Goal: Task Accomplishment & Management: Use online tool/utility

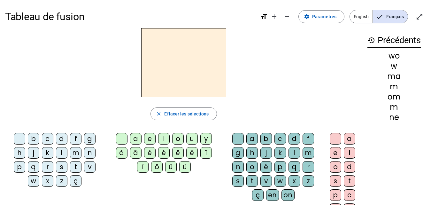
click at [89, 140] on div "g" at bounding box center [89, 138] width 11 height 11
click at [138, 137] on div "a" at bounding box center [135, 138] width 11 height 11
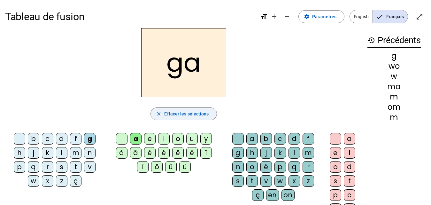
click at [169, 114] on span "Effacer les sélections" at bounding box center [186, 114] width 44 height 8
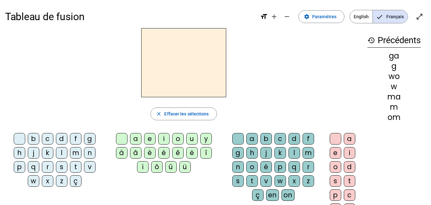
click at [75, 156] on div "m" at bounding box center [75, 152] width 11 height 11
click at [139, 137] on div "a" at bounding box center [135, 138] width 11 height 11
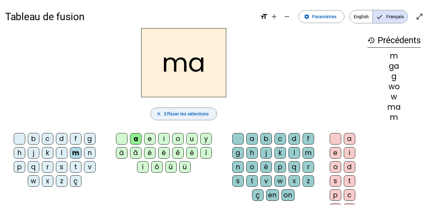
click at [157, 115] on mat-icon "close" at bounding box center [159, 114] width 6 height 6
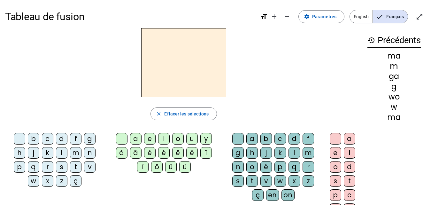
click at [78, 151] on div "m" at bounding box center [75, 152] width 11 height 11
click at [137, 139] on div "a" at bounding box center [135, 138] width 11 height 11
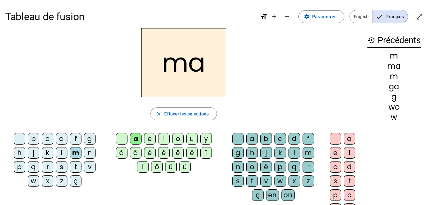
click at [47, 168] on div "r" at bounding box center [47, 166] width 11 height 11
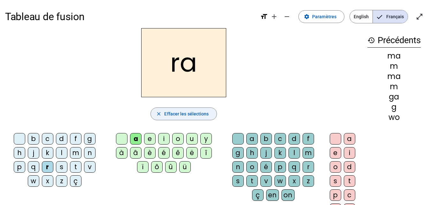
click at [171, 114] on span "Effacer les sélections" at bounding box center [186, 114] width 44 height 8
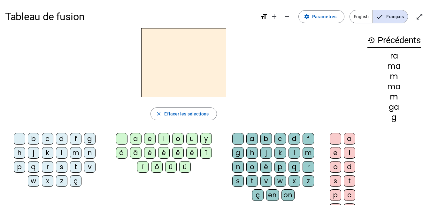
click at [133, 140] on div "a" at bounding box center [135, 138] width 11 height 11
click at [59, 168] on div "s" at bounding box center [61, 166] width 11 height 11
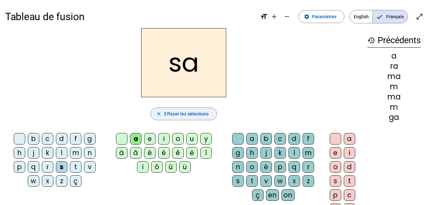
click at [165, 114] on span "Effacer les sélections" at bounding box center [186, 114] width 44 height 8
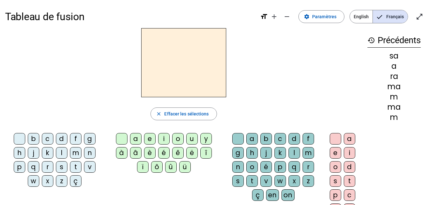
click at [74, 167] on div "t" at bounding box center [75, 166] width 11 height 11
click at [138, 138] on div "a" at bounding box center [135, 138] width 11 height 11
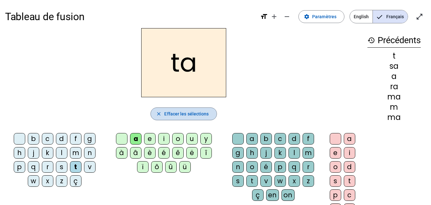
click at [169, 114] on span "Effacer les sélections" at bounding box center [186, 114] width 44 height 8
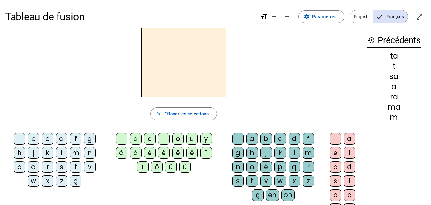
click at [85, 153] on div "n" at bounding box center [89, 152] width 11 height 11
click at [178, 138] on div "o" at bounding box center [177, 138] width 11 height 11
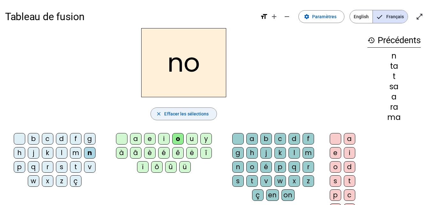
click at [158, 115] on mat-icon "close" at bounding box center [159, 114] width 6 height 6
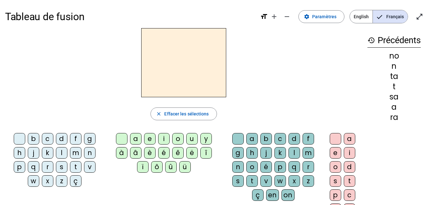
click at [48, 163] on div "r" at bounding box center [47, 166] width 11 height 11
click at [178, 136] on div "o" at bounding box center [177, 138] width 11 height 11
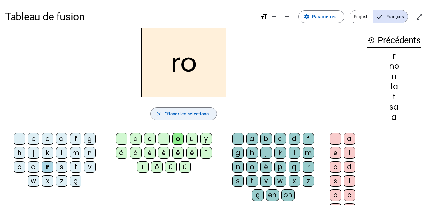
click at [162, 117] on span "button" at bounding box center [183, 113] width 65 height 15
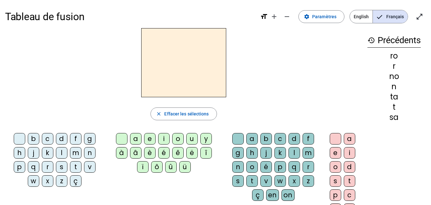
click at [62, 163] on div "s" at bounding box center [61, 166] width 11 height 11
click at [178, 137] on div "o" at bounding box center [177, 138] width 11 height 11
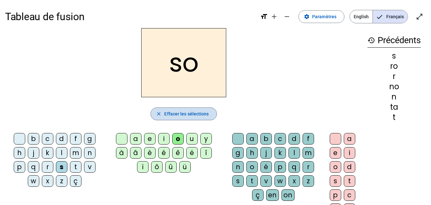
click at [165, 112] on span "Effacer les sélections" at bounding box center [186, 114] width 44 height 8
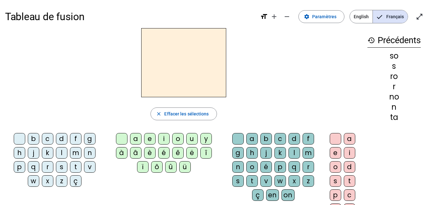
click at [64, 167] on div "s" at bounding box center [61, 166] width 11 height 11
click at [138, 141] on div "a" at bounding box center [135, 138] width 11 height 11
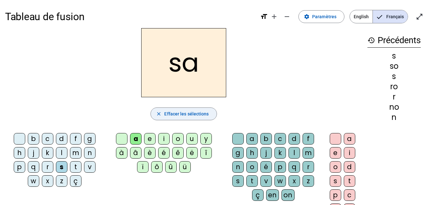
click at [175, 111] on span "Effacer les sélections" at bounding box center [186, 114] width 44 height 8
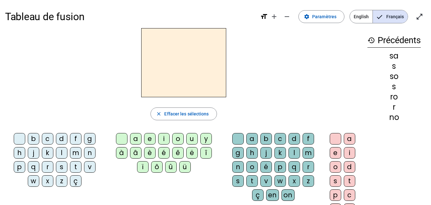
click at [89, 136] on div "g" at bounding box center [89, 138] width 11 height 11
click at [150, 139] on div "e" at bounding box center [149, 138] width 11 height 11
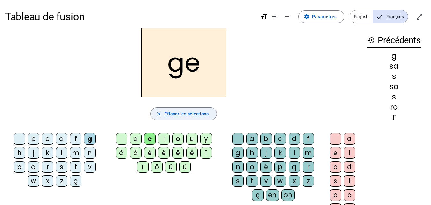
click at [197, 109] on span "button" at bounding box center [183, 113] width 65 height 15
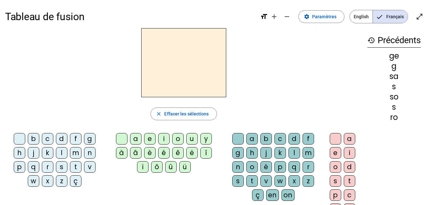
click at [73, 139] on div "f" at bounding box center [75, 138] width 11 height 11
click at [150, 139] on div "e" at bounding box center [149, 138] width 11 height 11
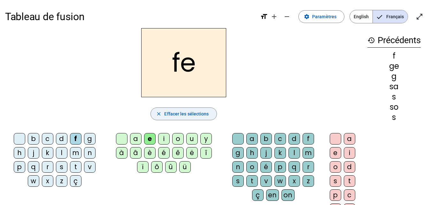
click at [173, 119] on span "button" at bounding box center [183, 113] width 65 height 15
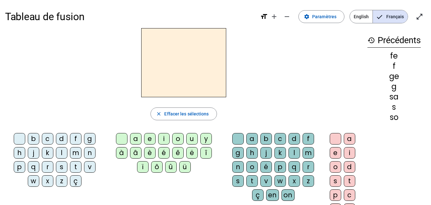
click at [75, 140] on div "f" at bounding box center [75, 138] width 11 height 11
click at [134, 137] on div "a" at bounding box center [135, 138] width 11 height 11
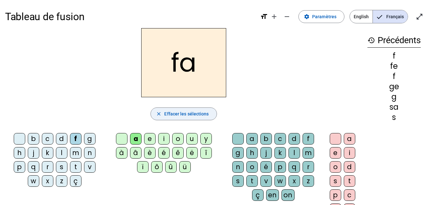
click at [161, 116] on mat-icon "close" at bounding box center [159, 114] width 6 height 6
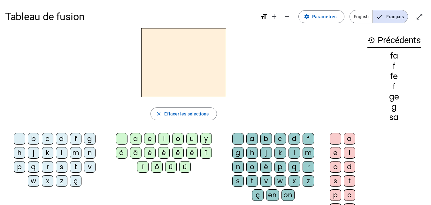
click at [62, 139] on div "d" at bounding box center [61, 138] width 11 height 11
click at [178, 140] on div "o" at bounding box center [177, 138] width 11 height 11
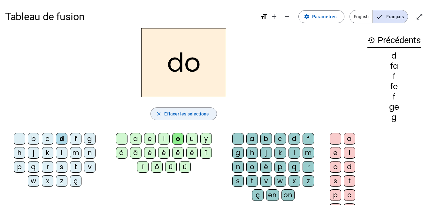
click at [182, 118] on span "button" at bounding box center [183, 113] width 65 height 15
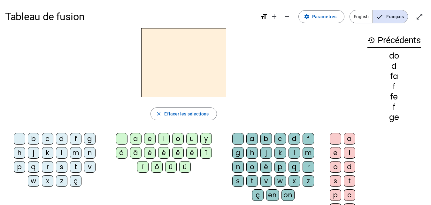
click at [207, 135] on div "y" at bounding box center [205, 138] width 11 height 11
click at [181, 139] on div "o" at bounding box center [177, 138] width 11 height 11
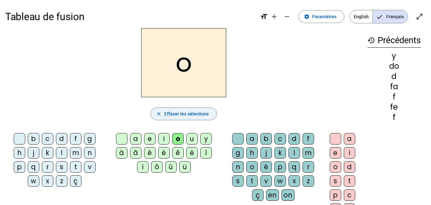
click at [166, 114] on span "Effacer les sélections" at bounding box center [186, 114] width 44 height 8
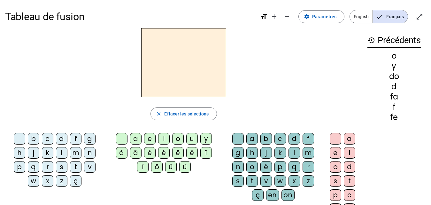
click at [60, 179] on div "z" at bounding box center [61, 180] width 11 height 11
click at [190, 140] on div "u" at bounding box center [191, 138] width 11 height 11
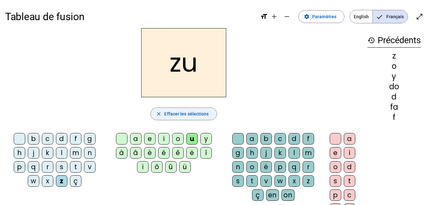
click at [170, 114] on span "Effacer les sélections" at bounding box center [186, 114] width 44 height 8
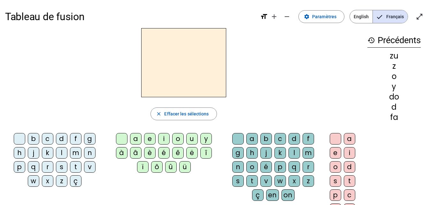
click at [63, 166] on div "s" at bounding box center [61, 166] width 11 height 11
click at [161, 137] on div "i" at bounding box center [163, 138] width 11 height 11
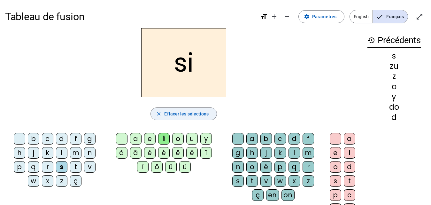
click at [185, 114] on span "Effacer les sélections" at bounding box center [186, 114] width 44 height 8
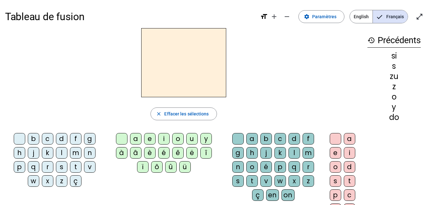
click at [61, 137] on div "d" at bounding box center [61, 138] width 11 height 11
click at [151, 137] on div "e" at bounding box center [149, 138] width 11 height 11
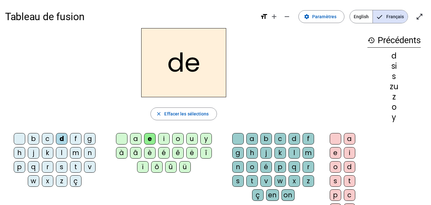
click at [151, 137] on div "e" at bounding box center [149, 138] width 11 height 11
click at [175, 113] on span "Effacer les sélections" at bounding box center [186, 114] width 44 height 8
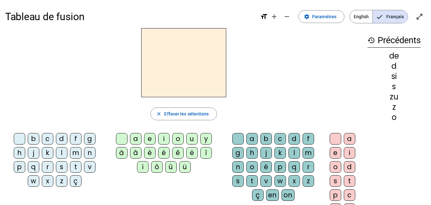
click at [78, 151] on div "m" at bounding box center [75, 152] width 11 height 11
click at [148, 139] on div "e" at bounding box center [149, 138] width 11 height 11
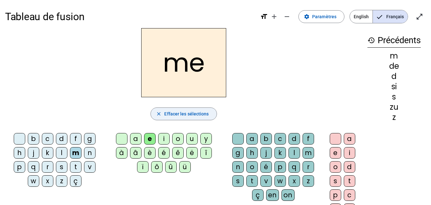
click at [173, 116] on span "Effacer les sélections" at bounding box center [186, 114] width 44 height 8
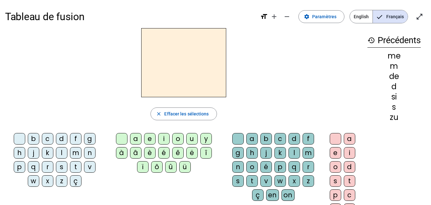
click at [64, 150] on div "l" at bounding box center [61, 152] width 11 height 11
click at [149, 139] on div "e" at bounding box center [149, 138] width 11 height 11
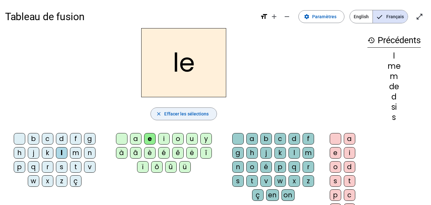
click at [178, 112] on span "Effacer les sélections" at bounding box center [186, 114] width 44 height 8
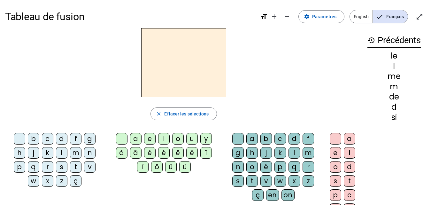
click at [89, 154] on div "n" at bounding box center [89, 152] width 11 height 11
click at [155, 140] on div "e" at bounding box center [149, 138] width 11 height 11
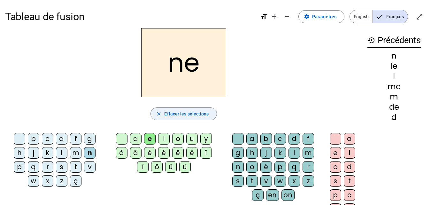
click at [173, 112] on span "Effacer les sélections" at bounding box center [186, 114] width 44 height 8
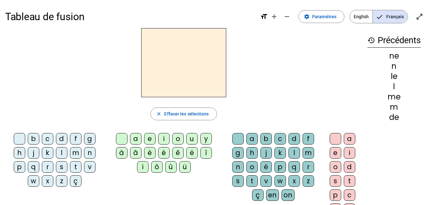
click at [46, 166] on div "r" at bounding box center [47, 166] width 11 height 11
click at [149, 139] on div "e" at bounding box center [149, 138] width 11 height 11
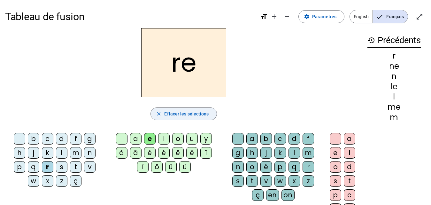
click at [171, 115] on span "Effacer les sélections" at bounding box center [186, 114] width 44 height 8
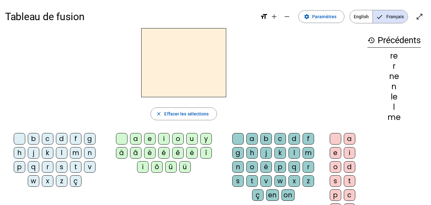
click at [76, 164] on div "t" at bounding box center [75, 166] width 11 height 11
click at [164, 136] on div "i" at bounding box center [163, 138] width 11 height 11
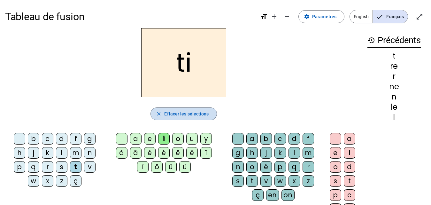
click at [180, 114] on span "Effacer les sélections" at bounding box center [186, 114] width 44 height 8
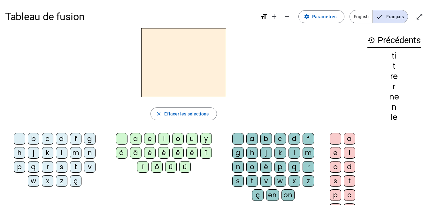
click at [87, 152] on div "n" at bounding box center [89, 152] width 11 height 11
click at [164, 138] on div "i" at bounding box center [163, 138] width 11 height 11
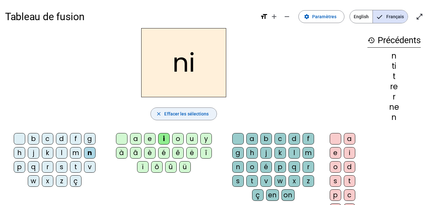
click at [171, 112] on span "Effacer les sélections" at bounding box center [186, 114] width 44 height 8
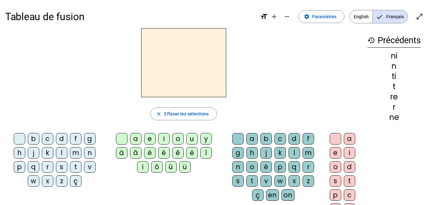
click at [72, 153] on div "m" at bounding box center [75, 152] width 11 height 11
click at [161, 138] on div "i" at bounding box center [163, 138] width 11 height 11
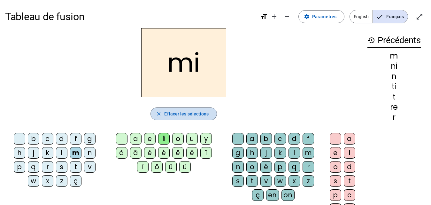
click at [180, 113] on span "Effacer les sélections" at bounding box center [186, 114] width 44 height 8
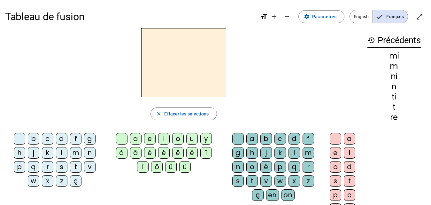
click at [47, 155] on div "k" at bounding box center [47, 152] width 11 height 11
click at [167, 138] on div "i" at bounding box center [163, 138] width 11 height 11
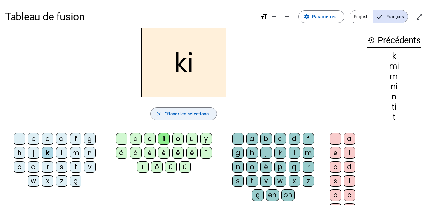
click at [183, 114] on span "Effacer les sélections" at bounding box center [186, 114] width 44 height 8
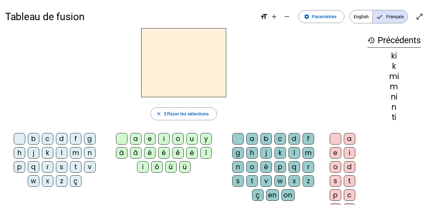
click at [34, 153] on div "j" at bounding box center [33, 152] width 11 height 11
click at [163, 139] on div "i" at bounding box center [163, 138] width 11 height 11
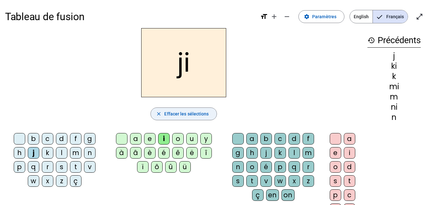
click at [202, 111] on span "Effacer les sélections" at bounding box center [186, 114] width 44 height 8
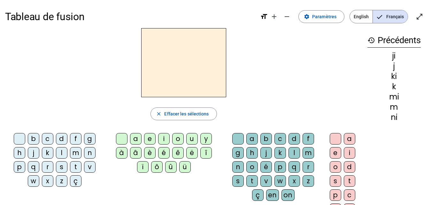
click at [94, 156] on div "n" at bounding box center [89, 152] width 11 height 11
click at [137, 139] on div "a" at bounding box center [135, 138] width 11 height 11
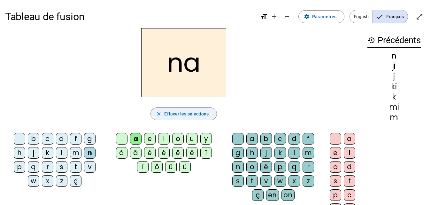
click at [171, 110] on span "Effacer les sélections" at bounding box center [186, 114] width 44 height 8
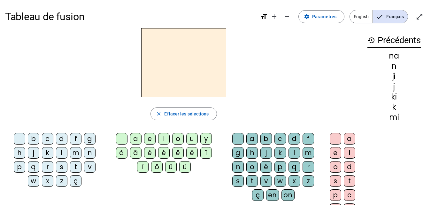
click at [62, 153] on div "l" at bounding box center [61, 152] width 11 height 11
click at [136, 142] on div "a" at bounding box center [135, 138] width 11 height 11
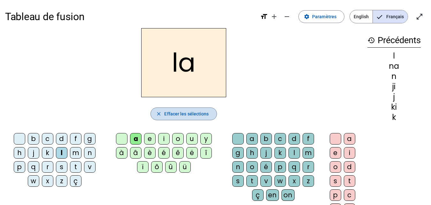
click at [164, 108] on span "button" at bounding box center [183, 113] width 65 height 15
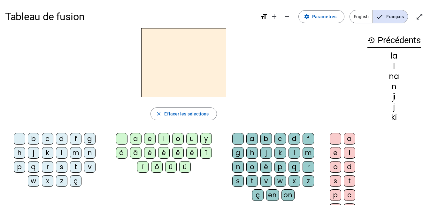
click at [77, 138] on div "f" at bounding box center [75, 138] width 11 height 11
click at [139, 139] on div "a" at bounding box center [135, 138] width 11 height 11
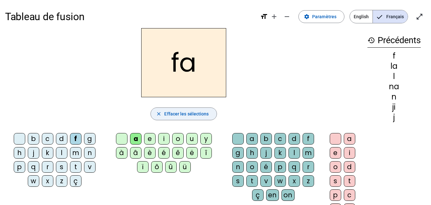
click at [170, 114] on span "Effacer les sélections" at bounding box center [186, 114] width 44 height 8
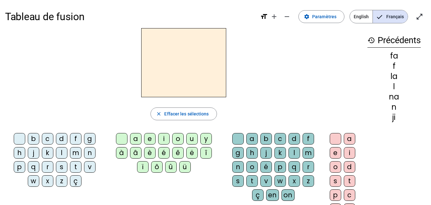
click at [47, 138] on div "c" at bounding box center [47, 138] width 11 height 11
click at [205, 140] on div "y" at bounding box center [205, 138] width 11 height 11
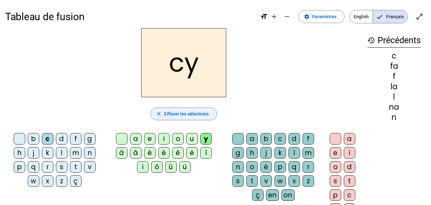
click at [174, 110] on span "Effacer les sélections" at bounding box center [186, 114] width 44 height 8
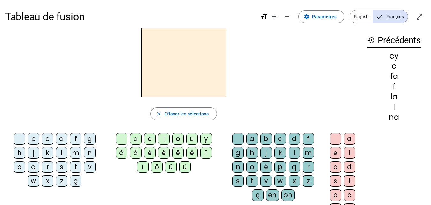
click at [33, 137] on div "b" at bounding box center [33, 138] width 11 height 11
click at [206, 138] on div "y" at bounding box center [205, 138] width 11 height 11
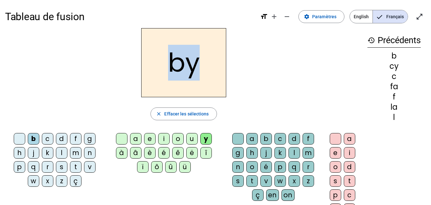
drag, startPoint x: 170, startPoint y: 73, endPoint x: 200, endPoint y: 72, distance: 30.3
click at [200, 72] on h2 "by" at bounding box center [183, 62] width 85 height 69
click at [175, 115] on span "Effacer les sélections" at bounding box center [186, 114] width 44 height 8
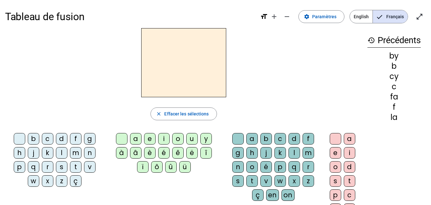
click at [60, 154] on div "l" at bounding box center [61, 152] width 11 height 11
click at [166, 138] on div "i" at bounding box center [163, 138] width 11 height 11
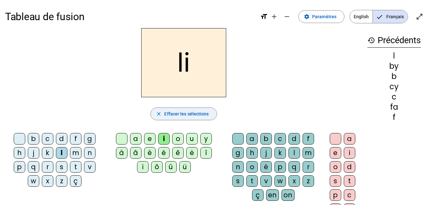
click at [178, 113] on span "Effacer les sélections" at bounding box center [186, 114] width 44 height 8
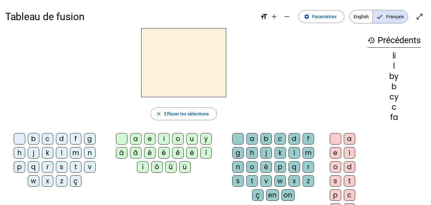
click at [49, 135] on div "c" at bounding box center [47, 138] width 11 height 11
click at [135, 137] on div "a" at bounding box center [135, 138] width 11 height 11
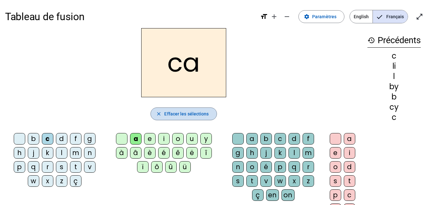
click at [195, 115] on span "Effacer les sélections" at bounding box center [186, 114] width 44 height 8
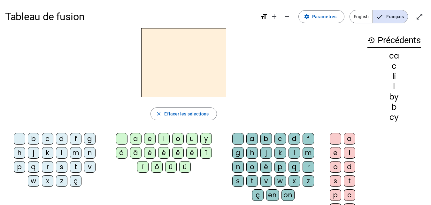
click at [48, 139] on div "c" at bounding box center [47, 138] width 11 height 11
click at [136, 140] on div "a" at bounding box center [135, 138] width 11 height 11
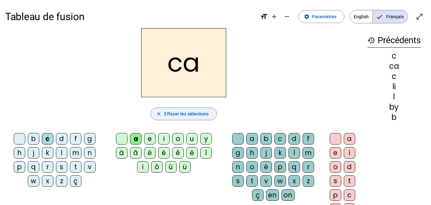
click at [173, 113] on span "Effacer les sélections" at bounding box center [186, 114] width 44 height 8
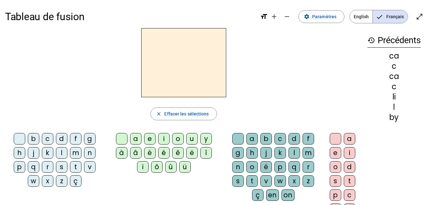
click at [48, 138] on div "c" at bounding box center [47, 138] width 11 height 11
click at [178, 137] on div "o" at bounding box center [177, 138] width 11 height 11
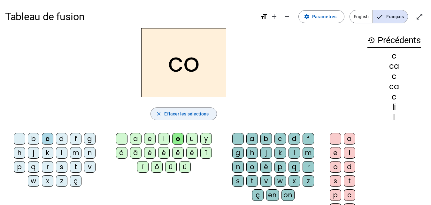
click at [171, 111] on span "Effacer les sélections" at bounding box center [186, 114] width 44 height 8
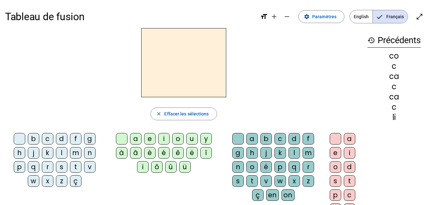
click at [60, 167] on div "s" at bounding box center [61, 166] width 11 height 11
click at [137, 139] on div "a" at bounding box center [135, 138] width 11 height 11
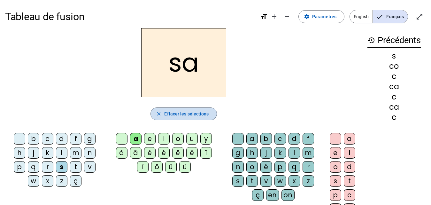
click at [177, 116] on span "Effacer les sélections" at bounding box center [186, 114] width 44 height 8
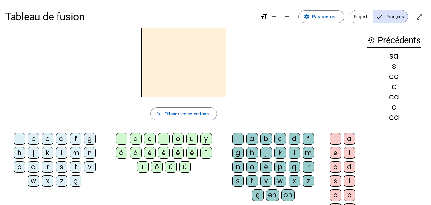
click at [52, 139] on div "c" at bounding box center [47, 138] width 11 height 11
click at [165, 136] on div "i" at bounding box center [163, 138] width 11 height 11
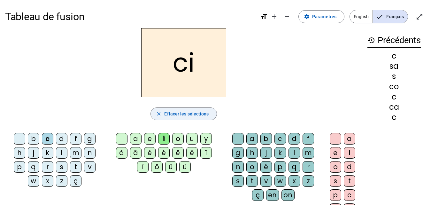
click at [170, 111] on span "Effacer les sélections" at bounding box center [186, 114] width 44 height 8
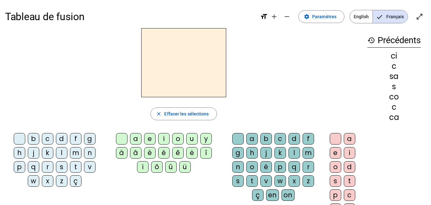
click at [64, 138] on div "d" at bounding box center [61, 138] width 11 height 11
click at [165, 138] on div "i" at bounding box center [163, 138] width 11 height 11
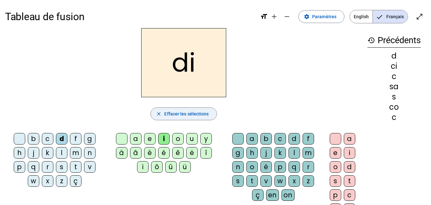
click at [182, 117] on span "Effacer les sélections" at bounding box center [186, 114] width 44 height 8
